Goal: Transaction & Acquisition: Book appointment/travel/reservation

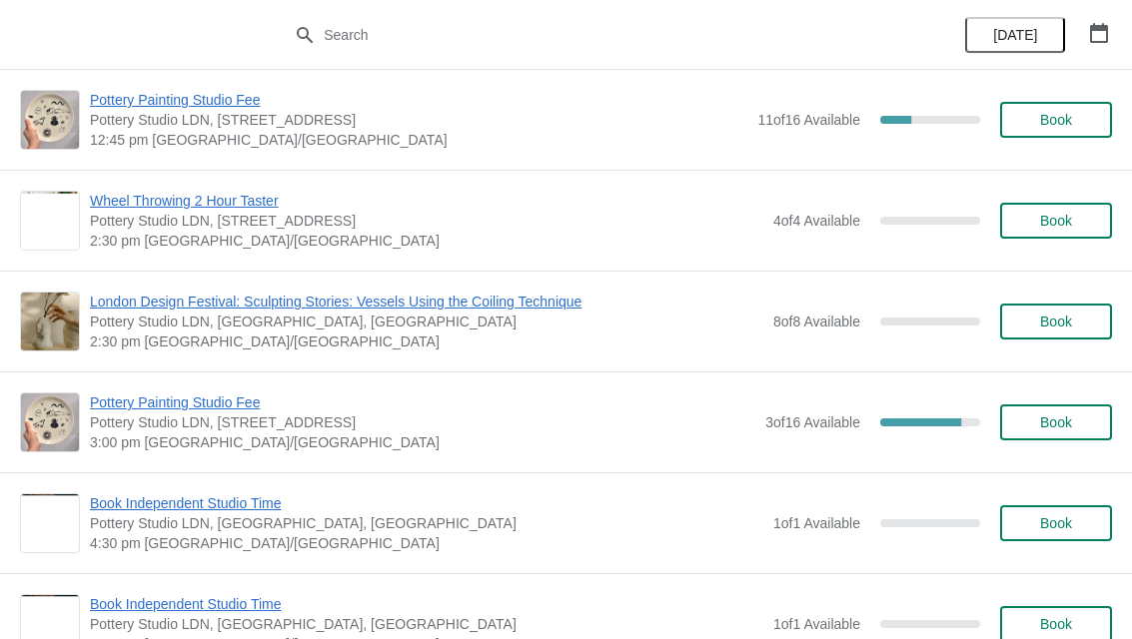
scroll to position [1704, 0]
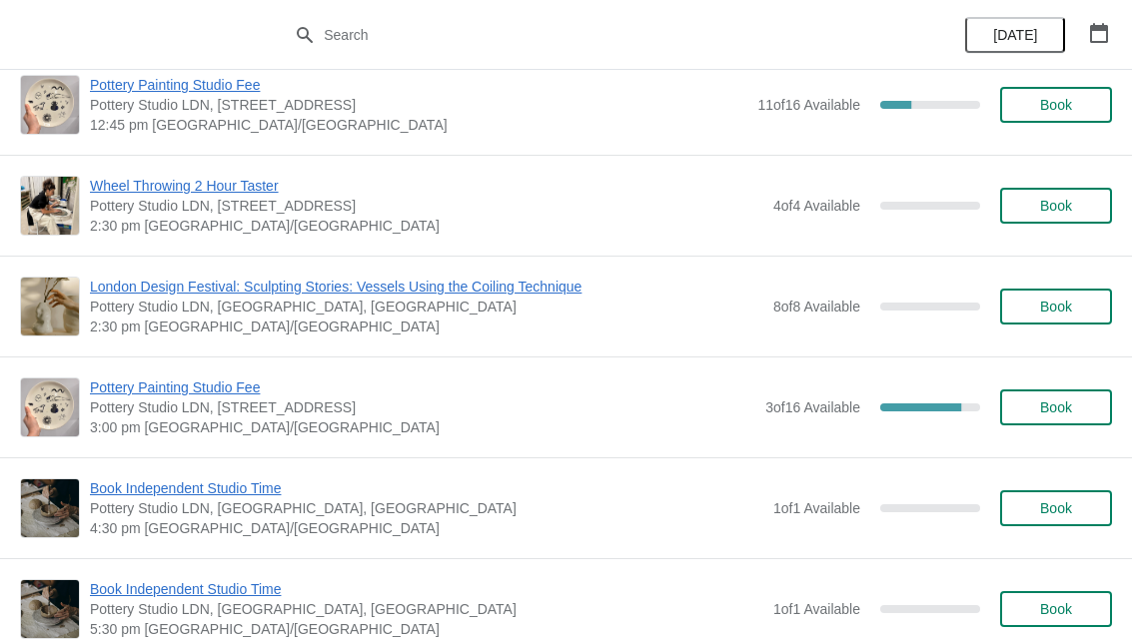
click at [1030, 35] on span "[DATE]" at bounding box center [1015, 35] width 44 height 16
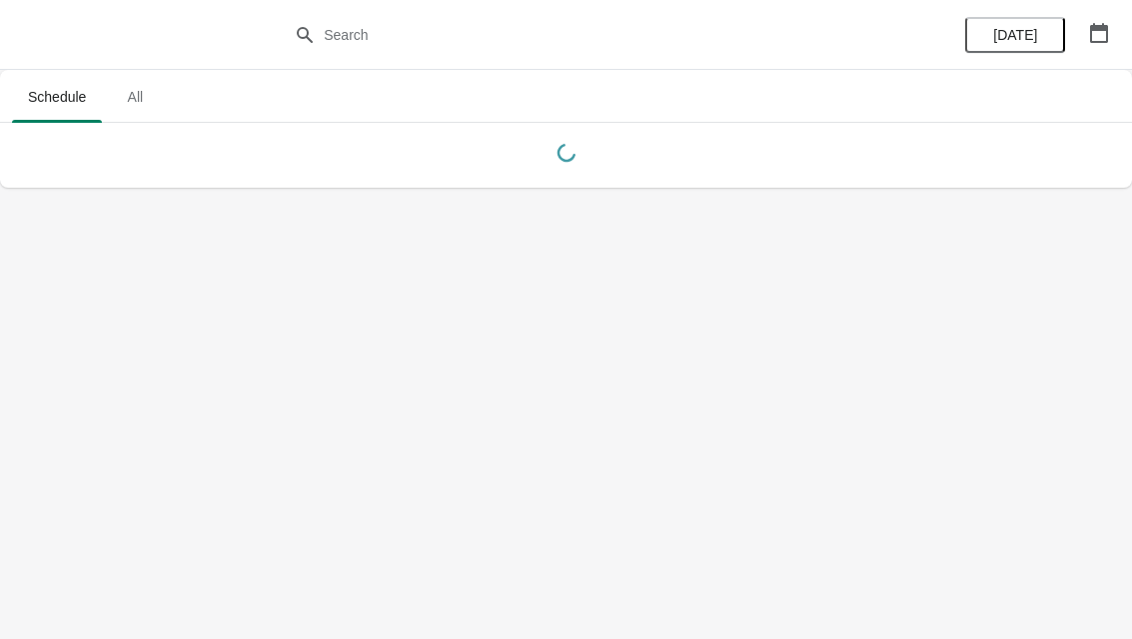
click at [1099, 33] on icon "button" at bounding box center [1099, 33] width 20 height 20
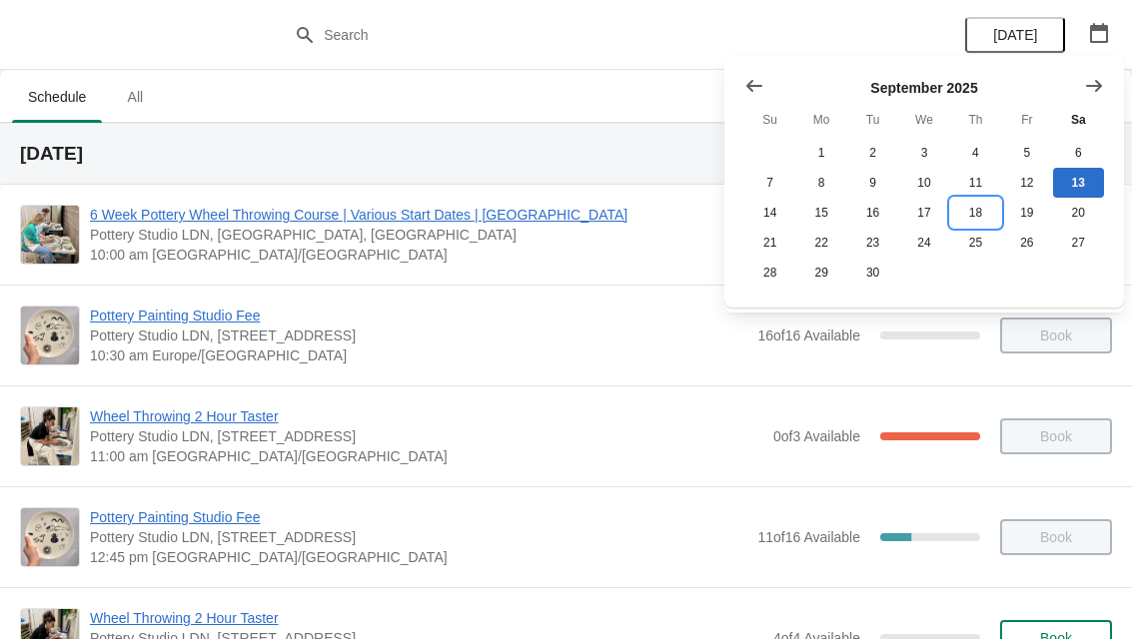
click at [974, 211] on button "18" at bounding box center [975, 213] width 51 height 30
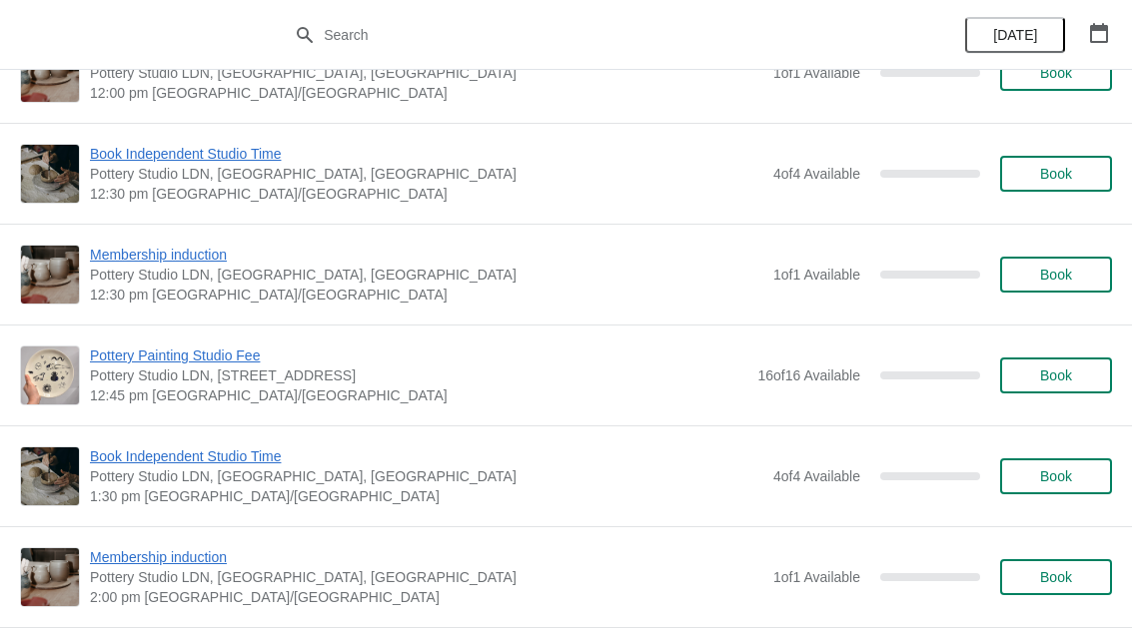
scroll to position [742, 0]
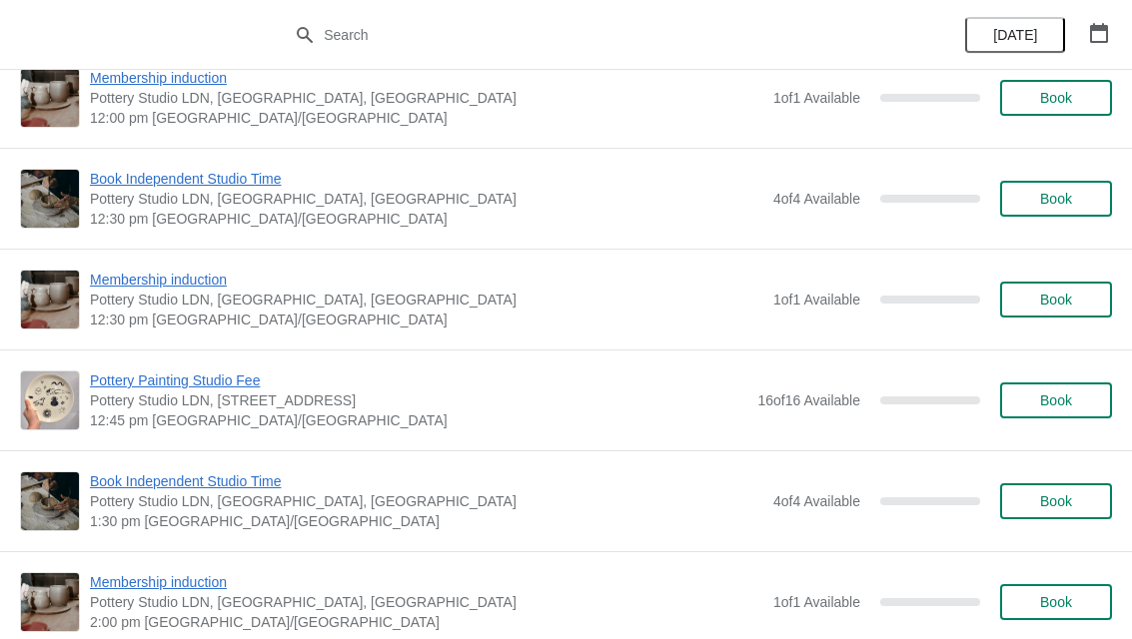
click at [1060, 393] on span "Book" at bounding box center [1056, 401] width 32 height 16
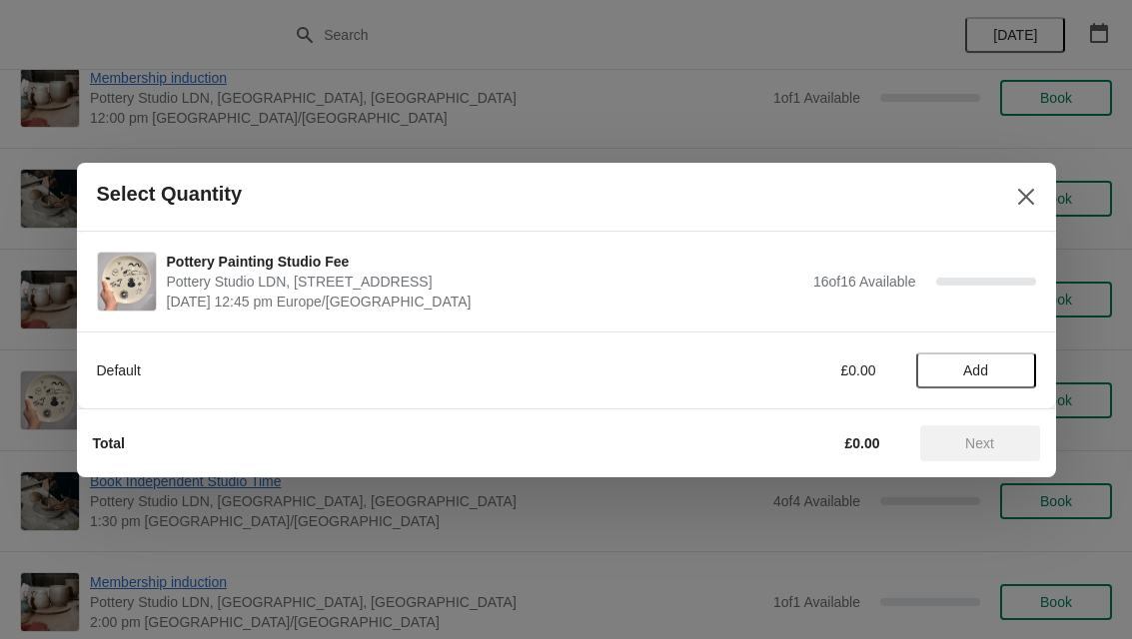
click at [990, 372] on span "Add" at bounding box center [976, 371] width 84 height 16
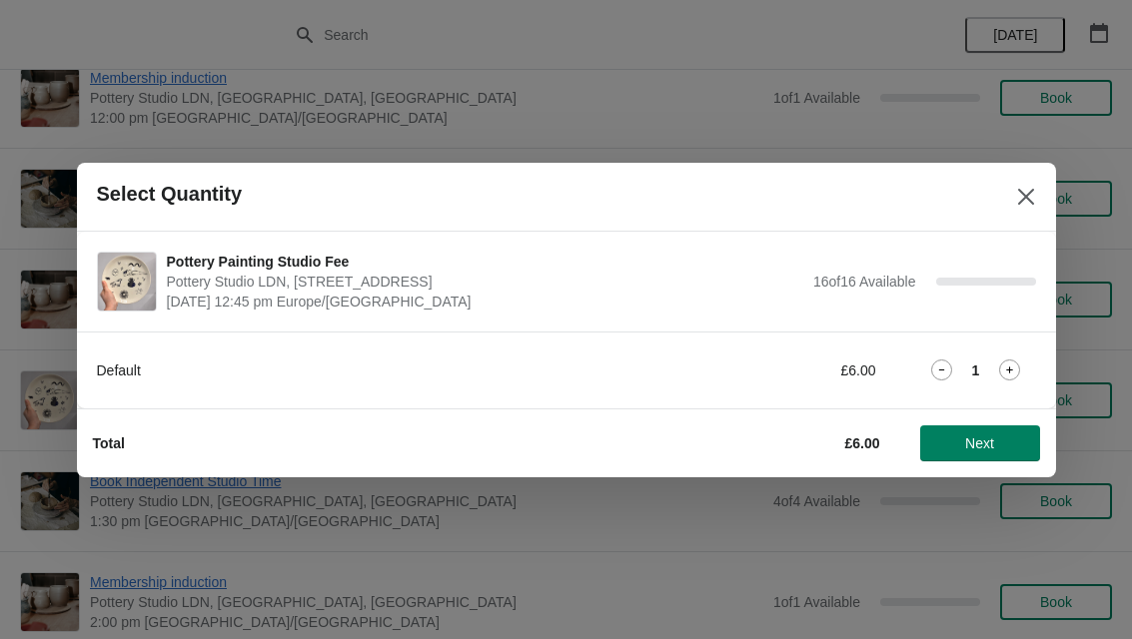
click at [1014, 360] on icon at bounding box center [1009, 370] width 21 height 21
click at [944, 364] on icon at bounding box center [941, 370] width 21 height 21
click at [985, 436] on span "Next" at bounding box center [979, 443] width 29 height 16
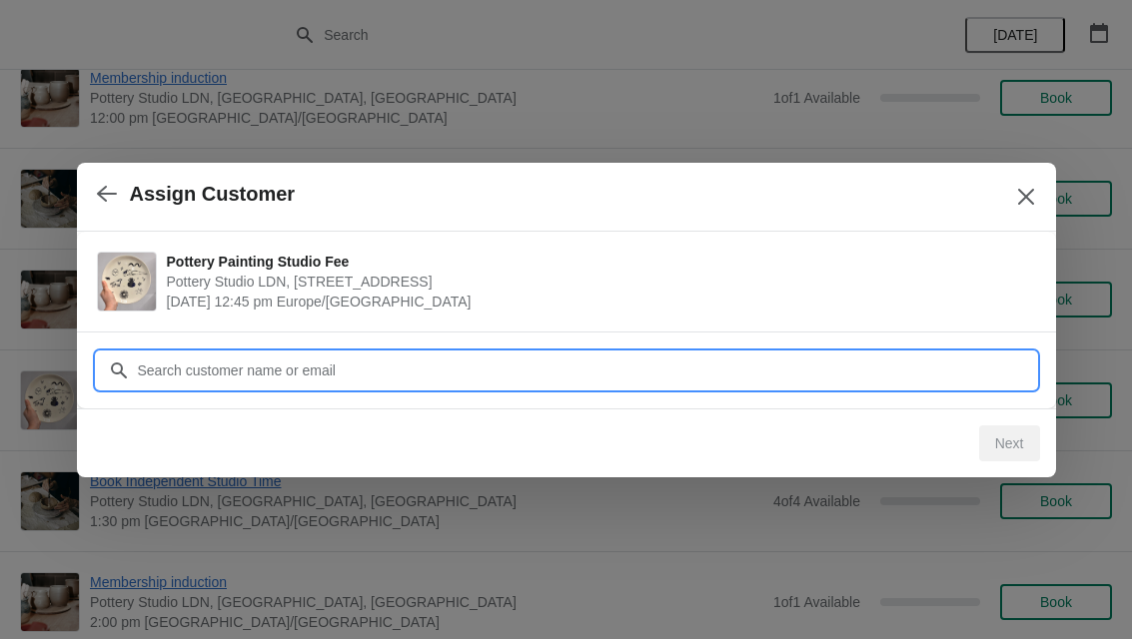
click at [904, 369] on input "Customer" at bounding box center [586, 371] width 899 height 36
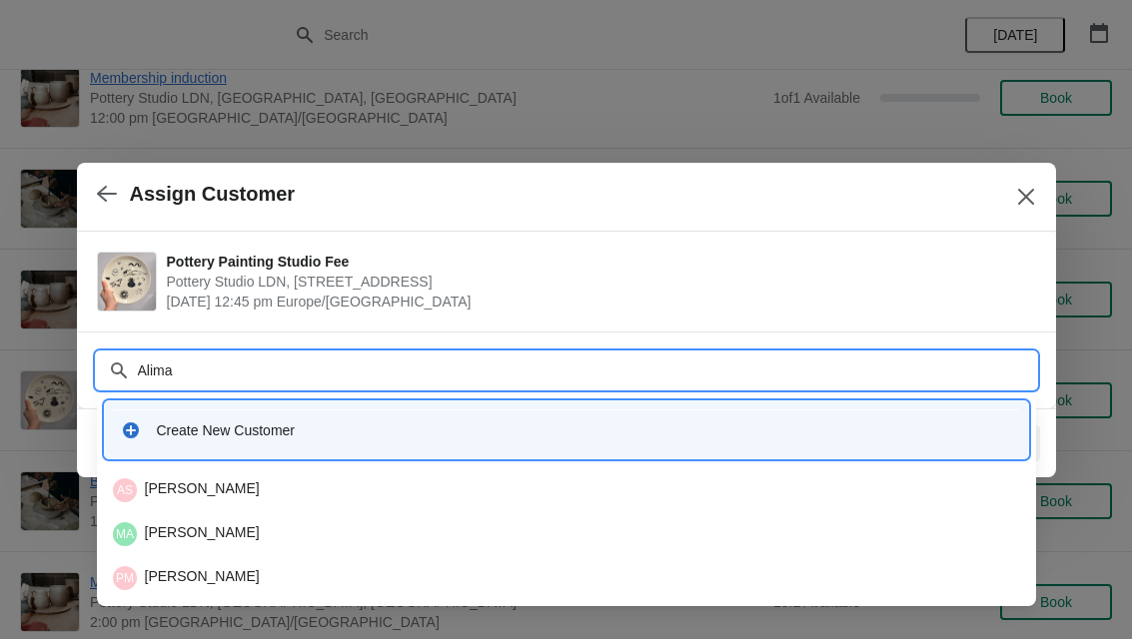
type input "Alimat"
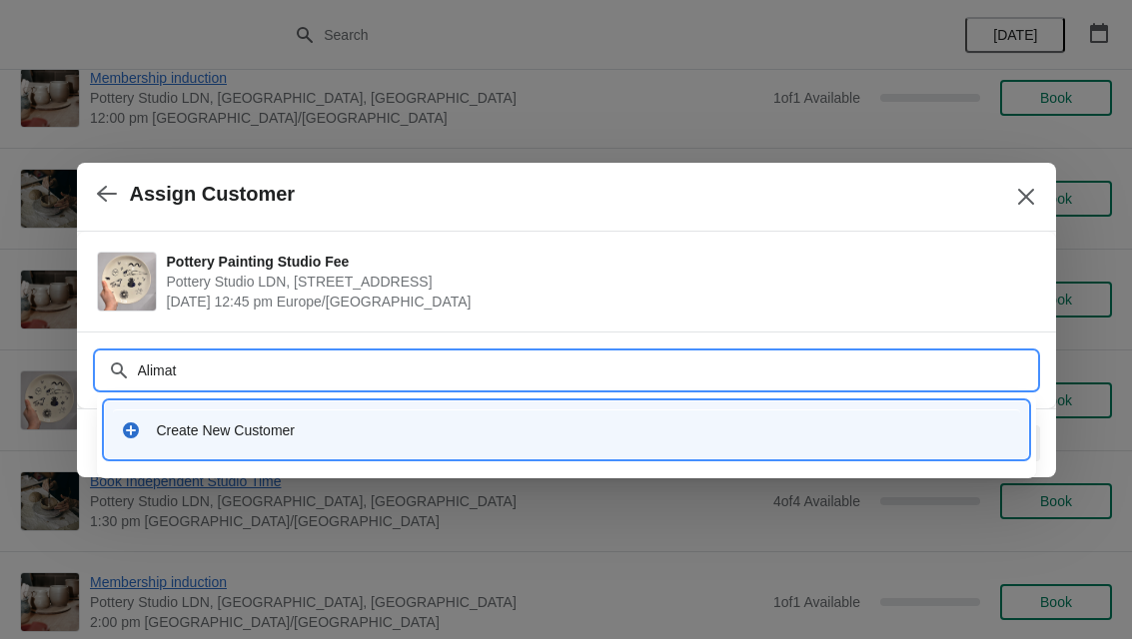
click at [208, 436] on div "Create New Customer" at bounding box center [584, 430] width 855 height 20
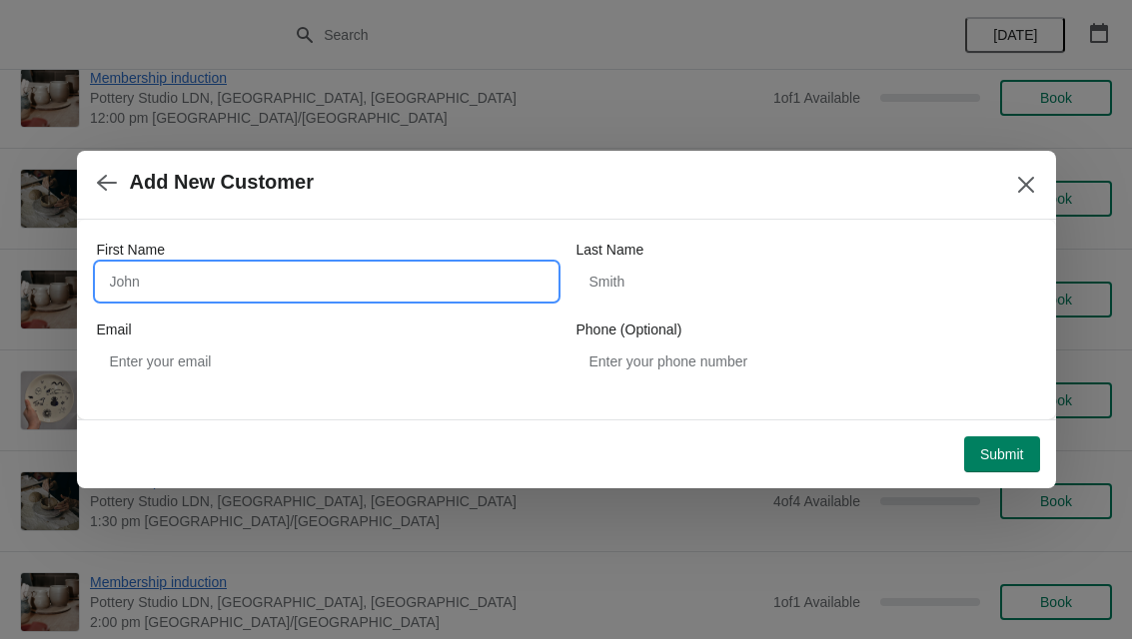
click at [257, 284] on input "First Name" at bounding box center [326, 282] width 459 height 36
type input "Alimat"
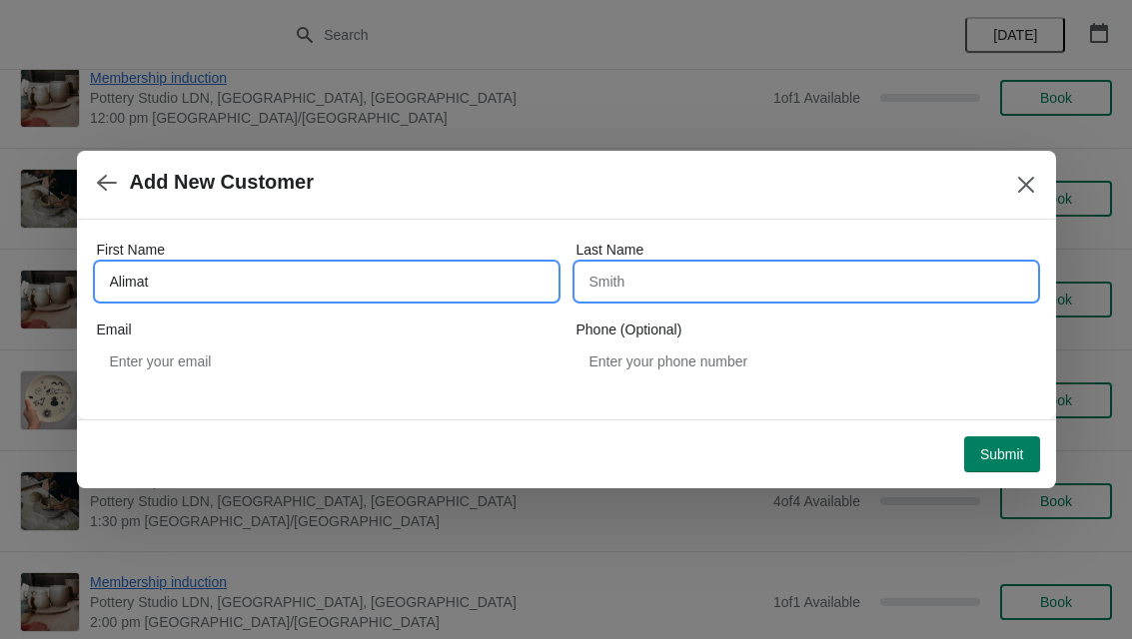
click at [712, 287] on input "Last Name" at bounding box center [805, 282] width 459 height 36
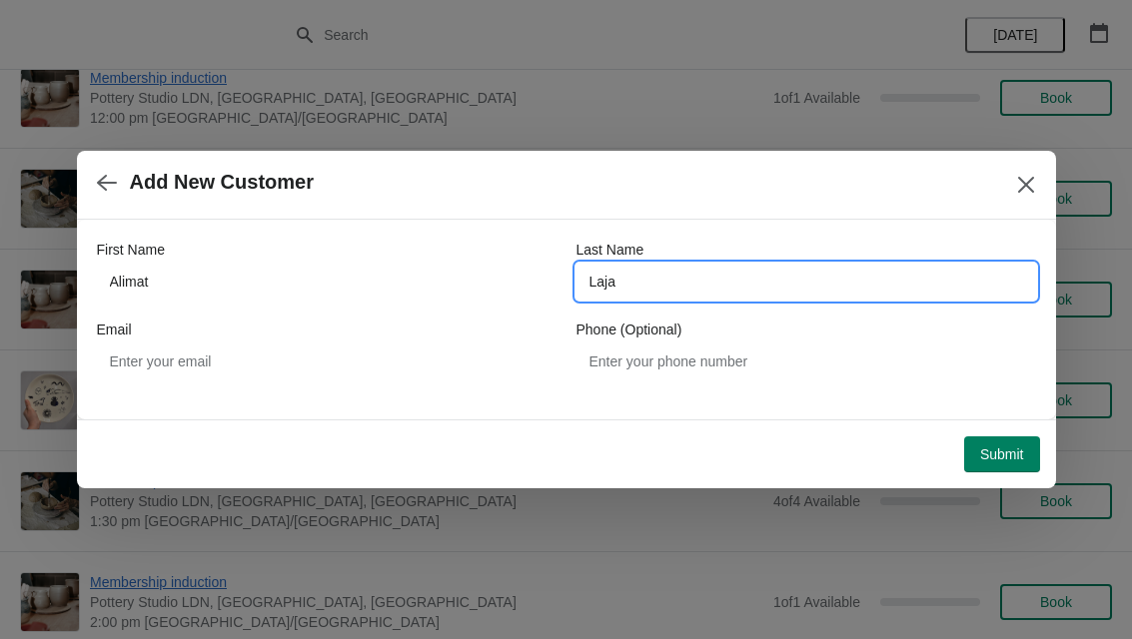
type input "Laja"
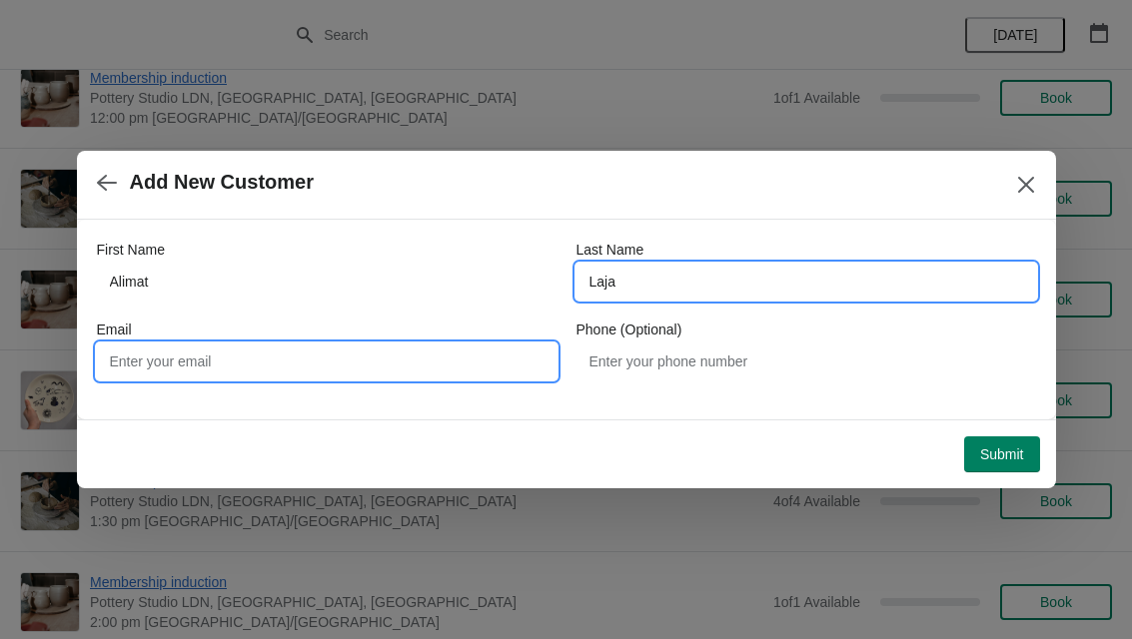
click at [231, 372] on input "Email" at bounding box center [326, 362] width 459 height 36
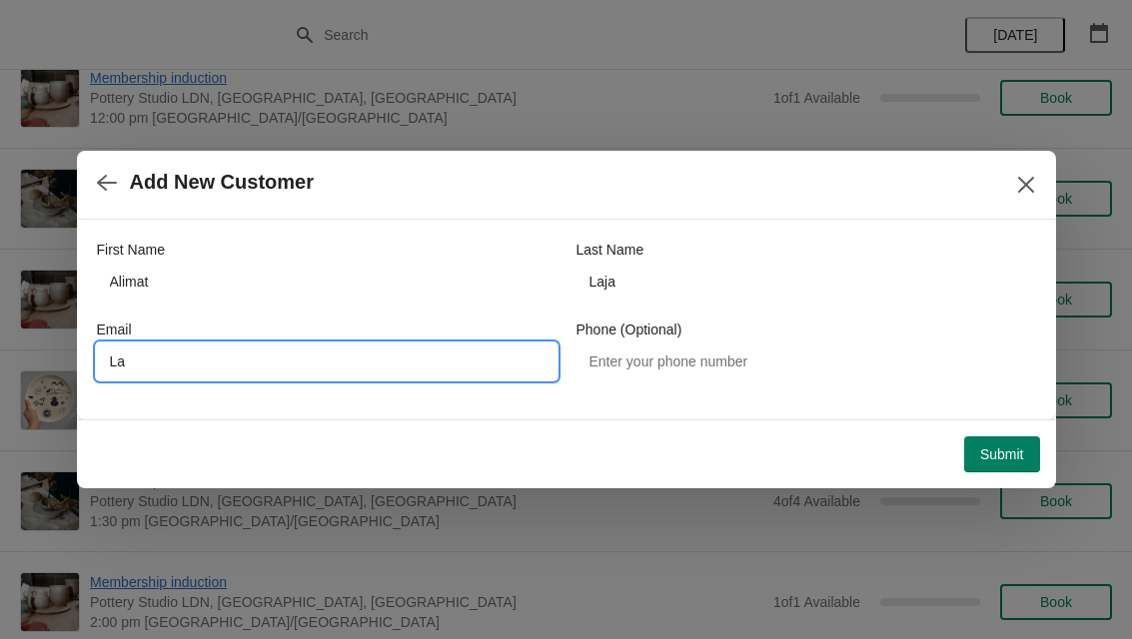
type input "L"
type input "[EMAIL_ADDRESS][DOMAIN_NAME]"
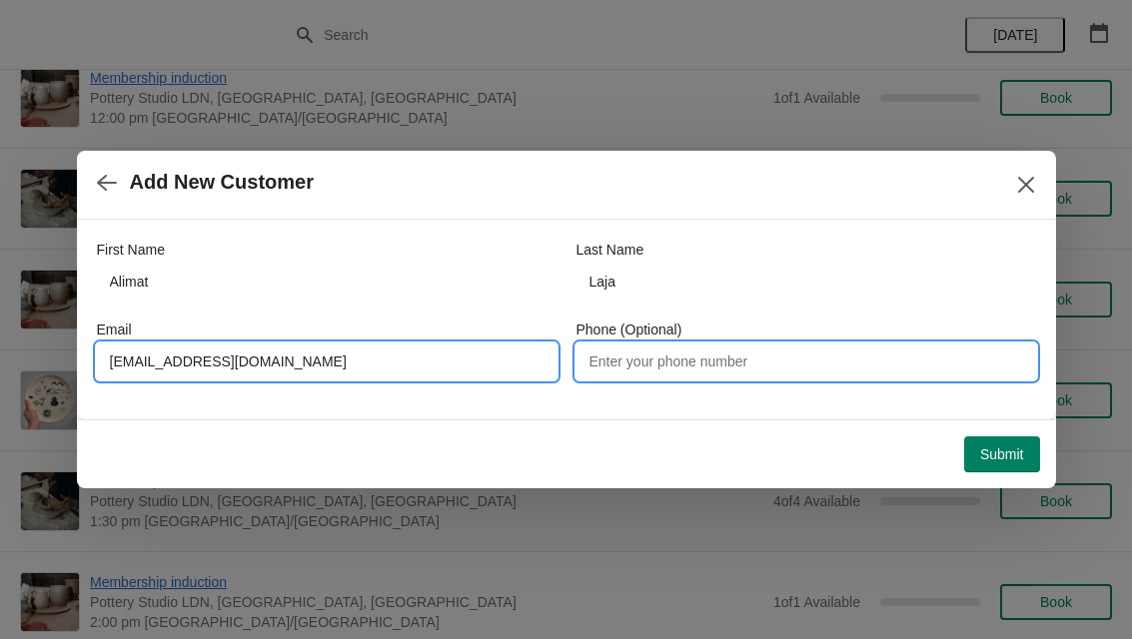
click at [719, 365] on input "Phone (Optional)" at bounding box center [805, 362] width 459 height 36
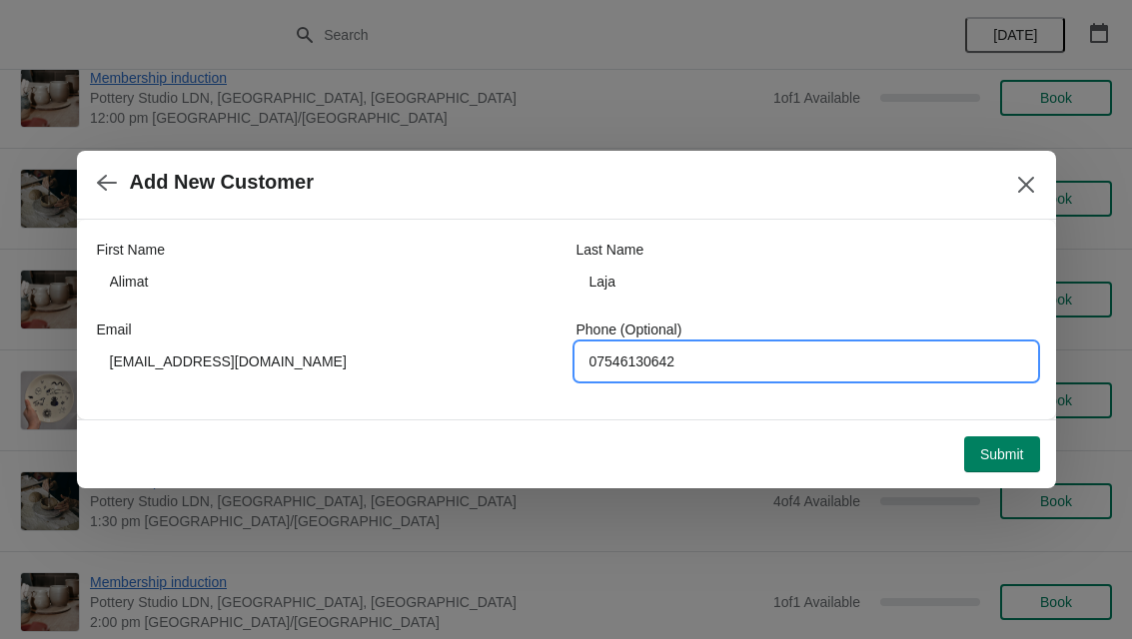
type input "07546130642"
click at [1016, 455] on span "Submit" at bounding box center [1002, 454] width 44 height 16
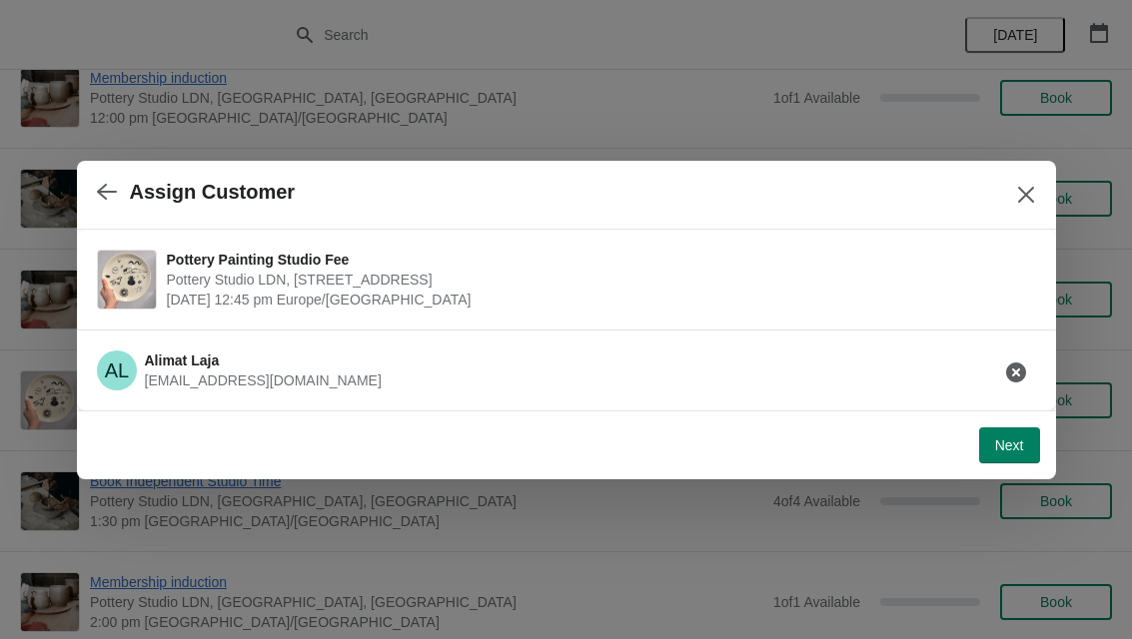
click at [1010, 451] on span "Next" at bounding box center [1009, 445] width 29 height 16
